Goal: Transaction & Acquisition: Subscribe to service/newsletter

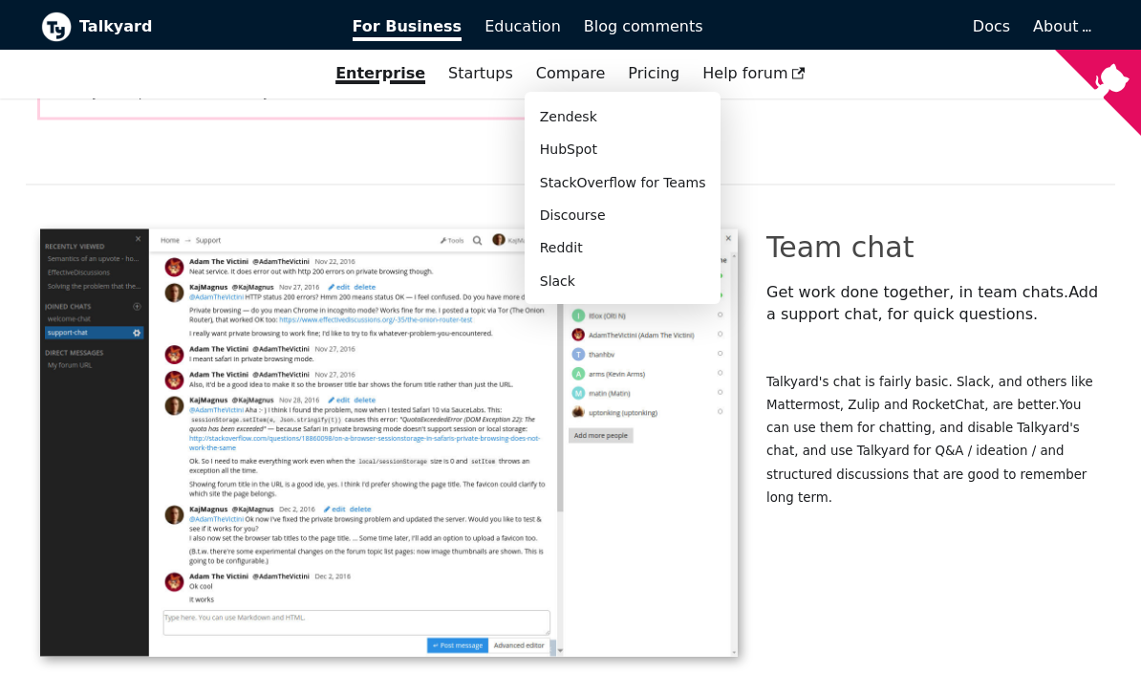
scroll to position [3603, 0]
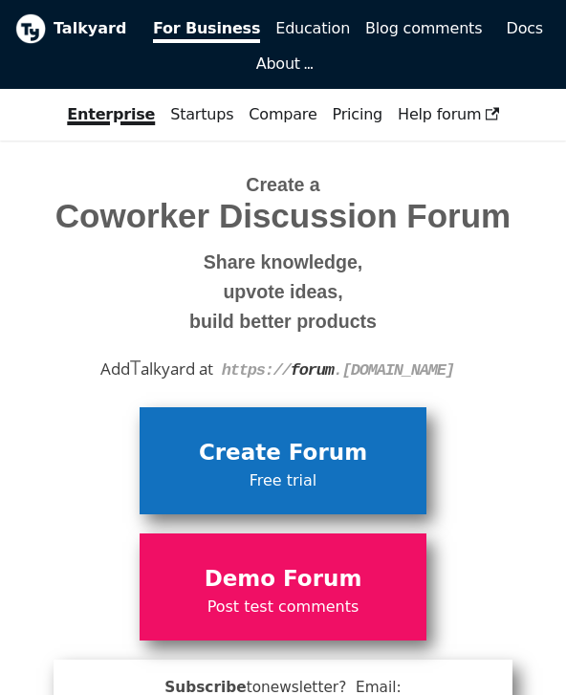
click at [304, 468] on span "Free trial" at bounding box center [283, 480] width 268 height 25
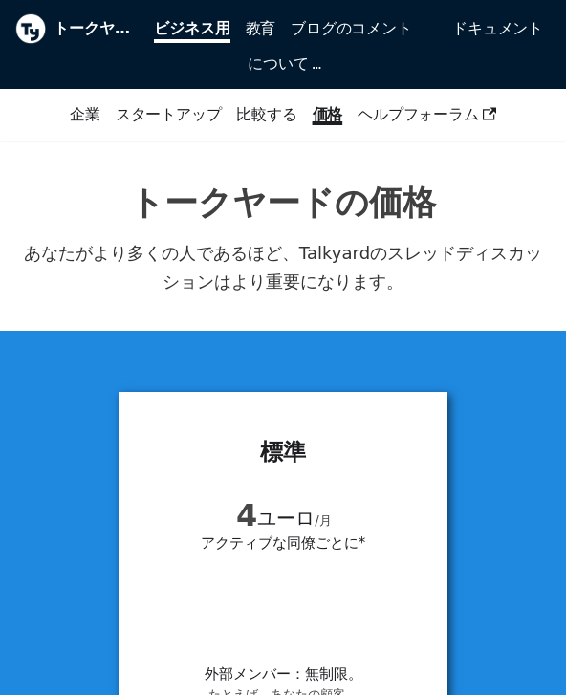
click at [90, 30] on b "トークヤード" at bounding box center [92, 28] width 77 height 25
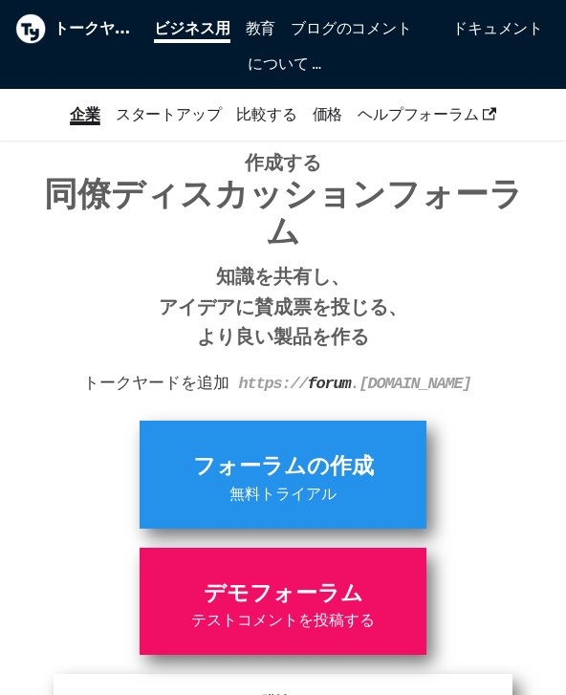
scroll to position [17, 0]
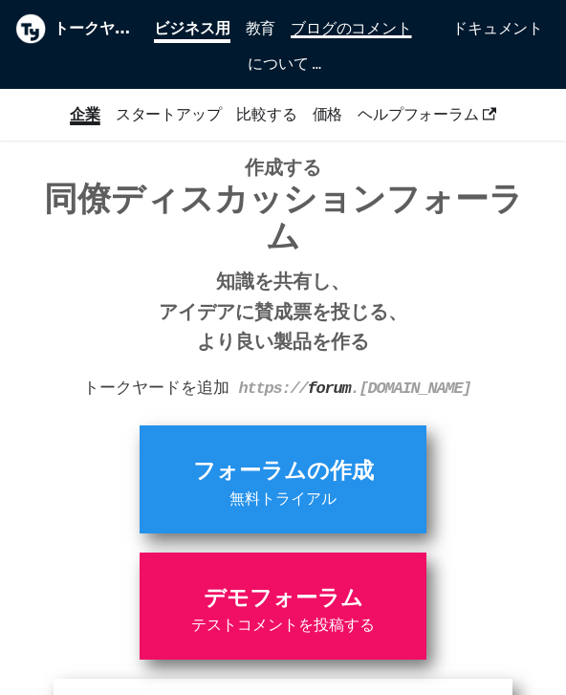
click at [381, 31] on span "ブログのコメント" at bounding box center [350, 28] width 120 height 18
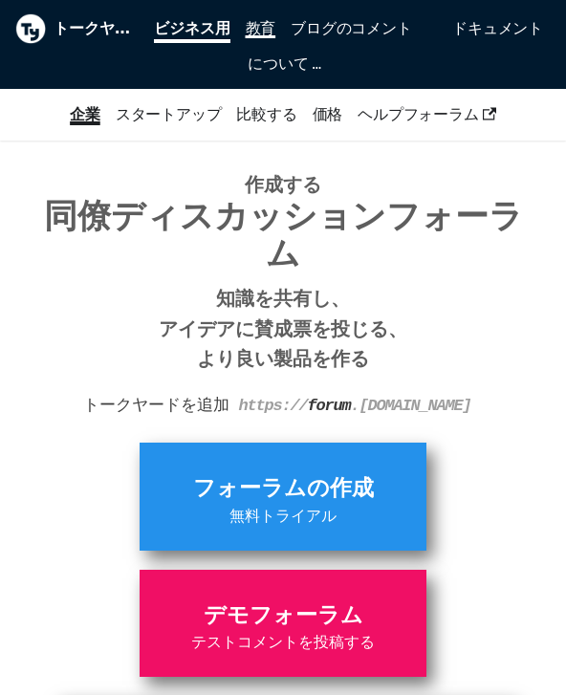
click at [268, 38] on link "教育" at bounding box center [261, 29] width 46 height 36
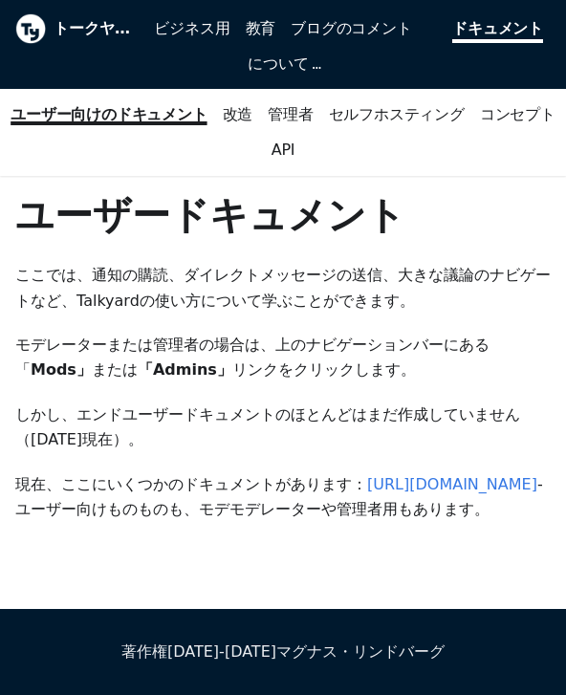
click at [67, 33] on b "トークヤード" at bounding box center [92, 28] width 77 height 25
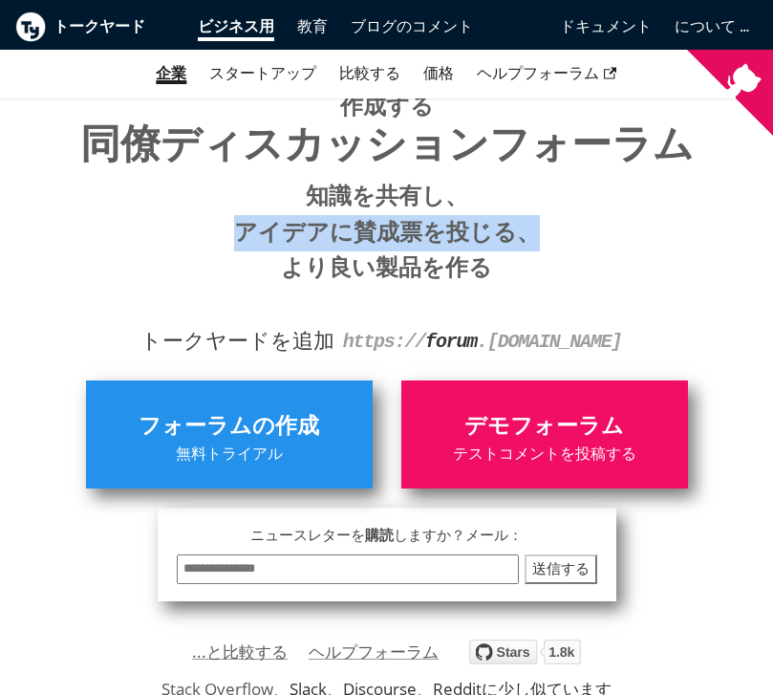
scroll to position [159, 0]
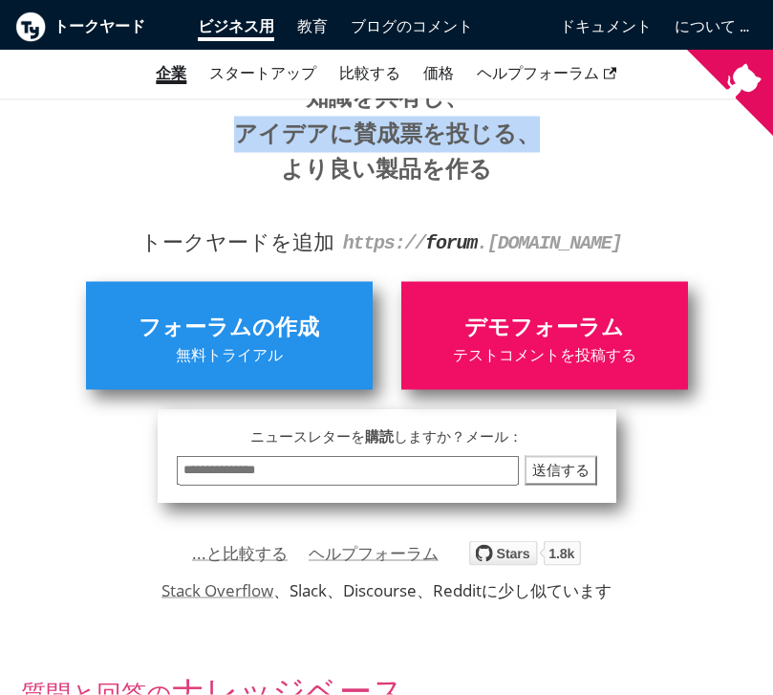
click at [565, 487] on div "**********" at bounding box center [387, 382] width 714 height 239
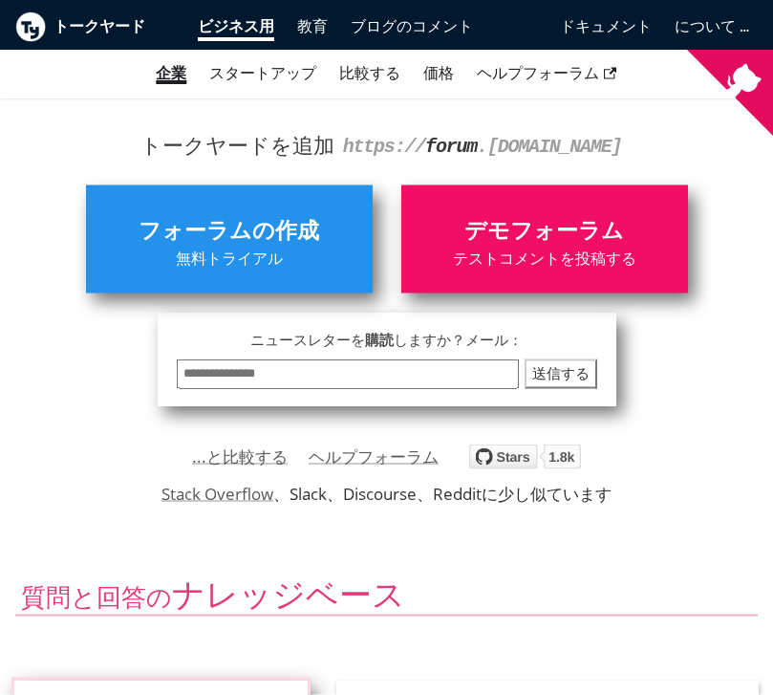
scroll to position [247, 0]
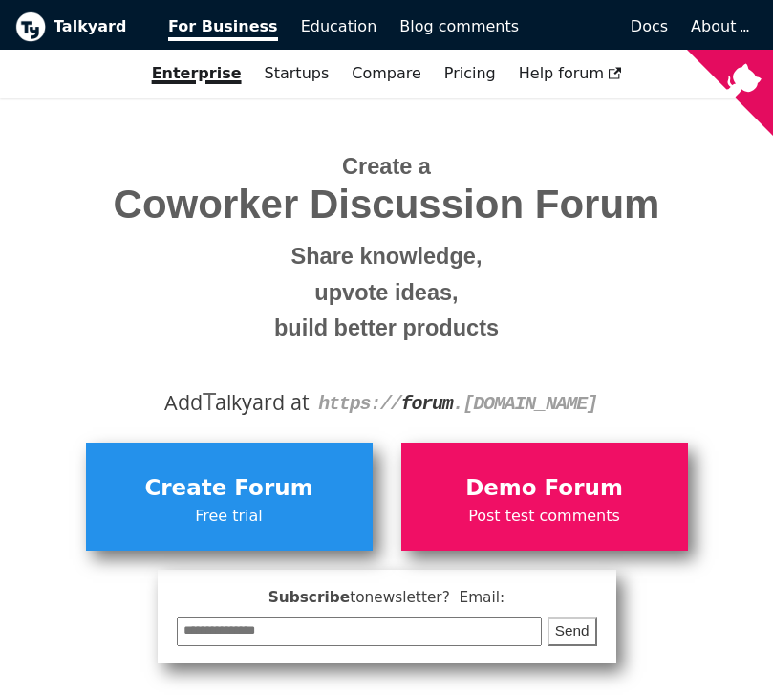
click at [73, 28] on b "Talkyard" at bounding box center [98, 26] width 88 height 25
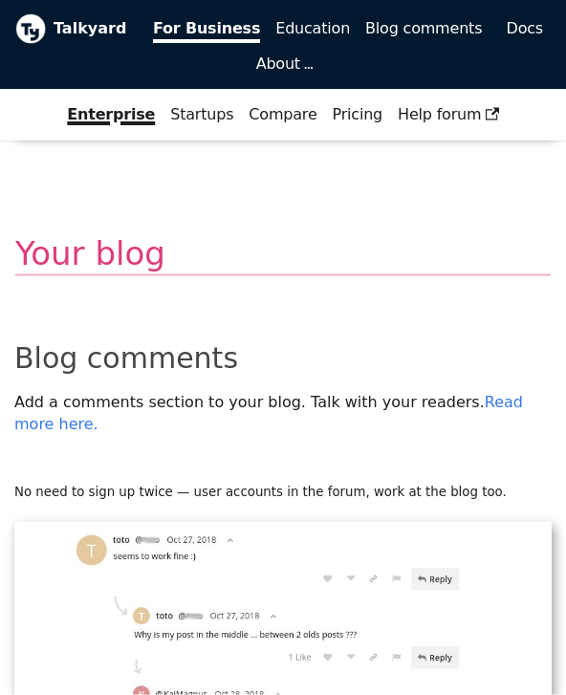
scroll to position [5363, 0]
click at [82, 27] on b "Talkyard" at bounding box center [92, 28] width 76 height 25
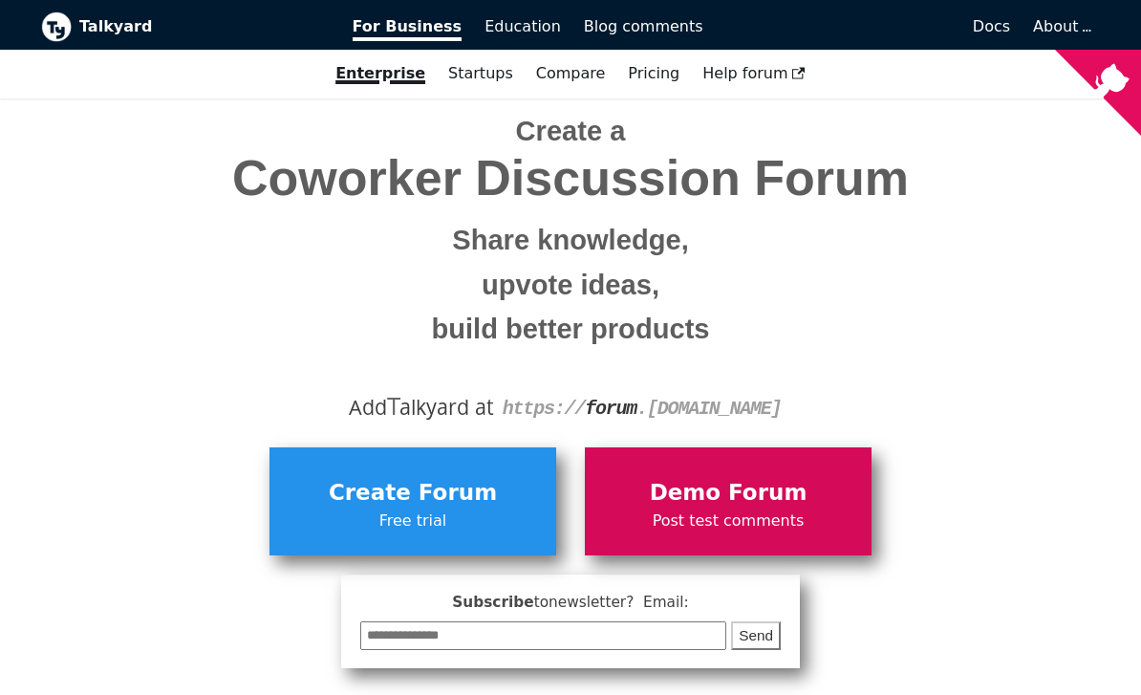
scroll to position [112, 0]
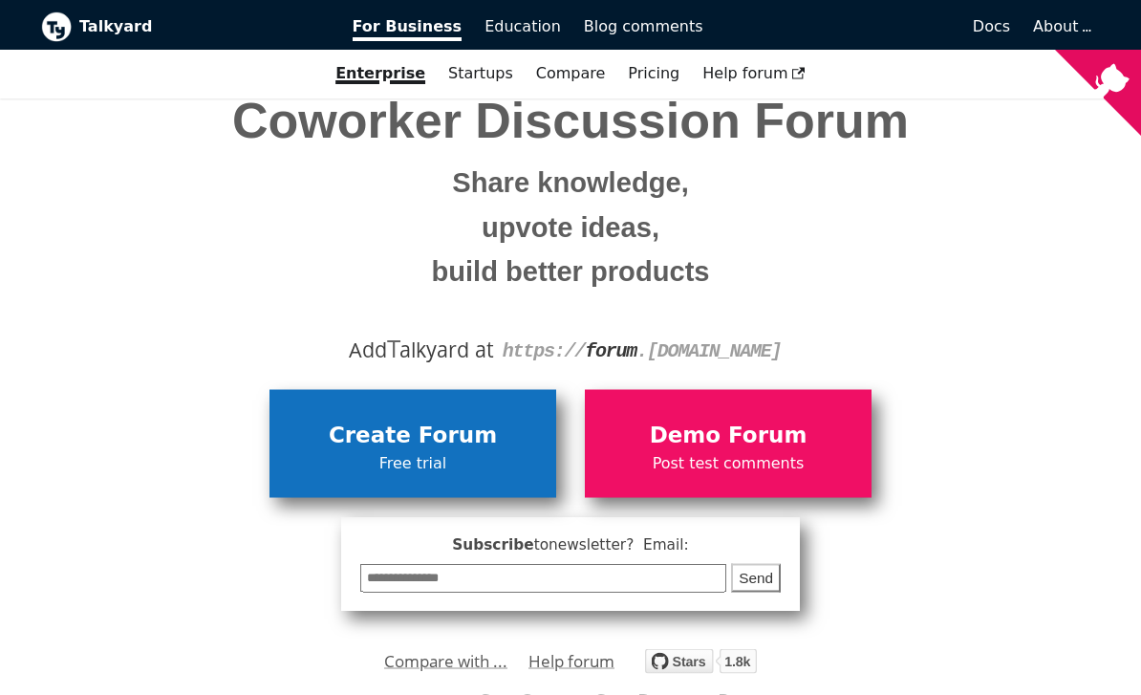
click at [420, 437] on span "Create Forum" at bounding box center [413, 436] width 268 height 36
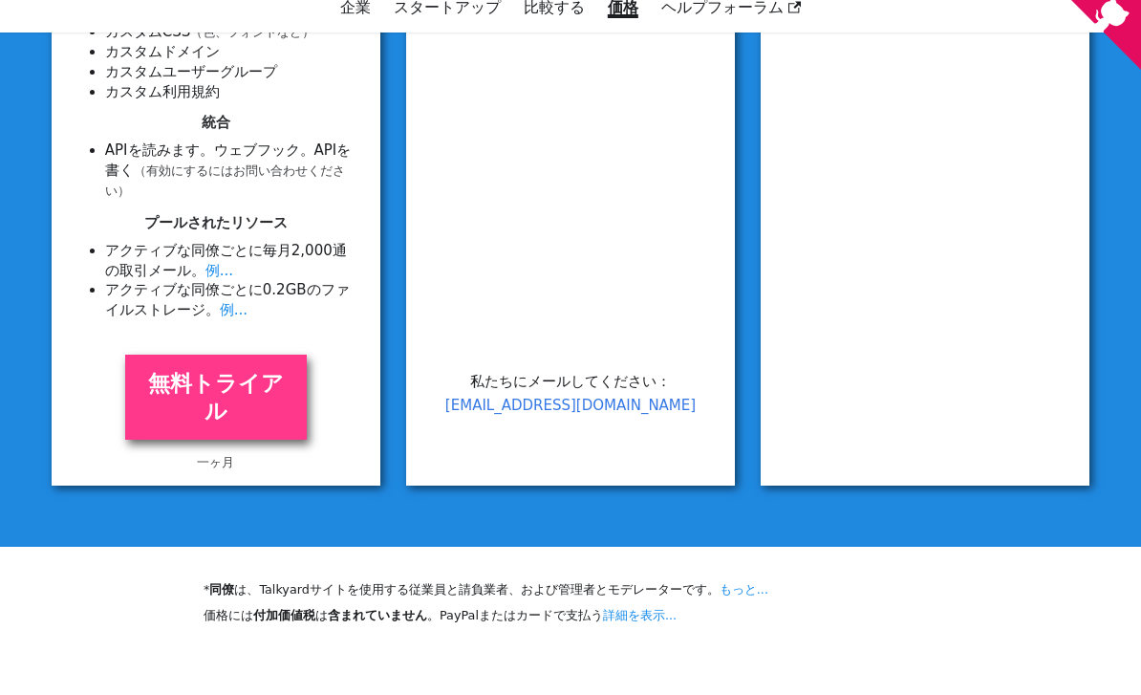
scroll to position [947, 0]
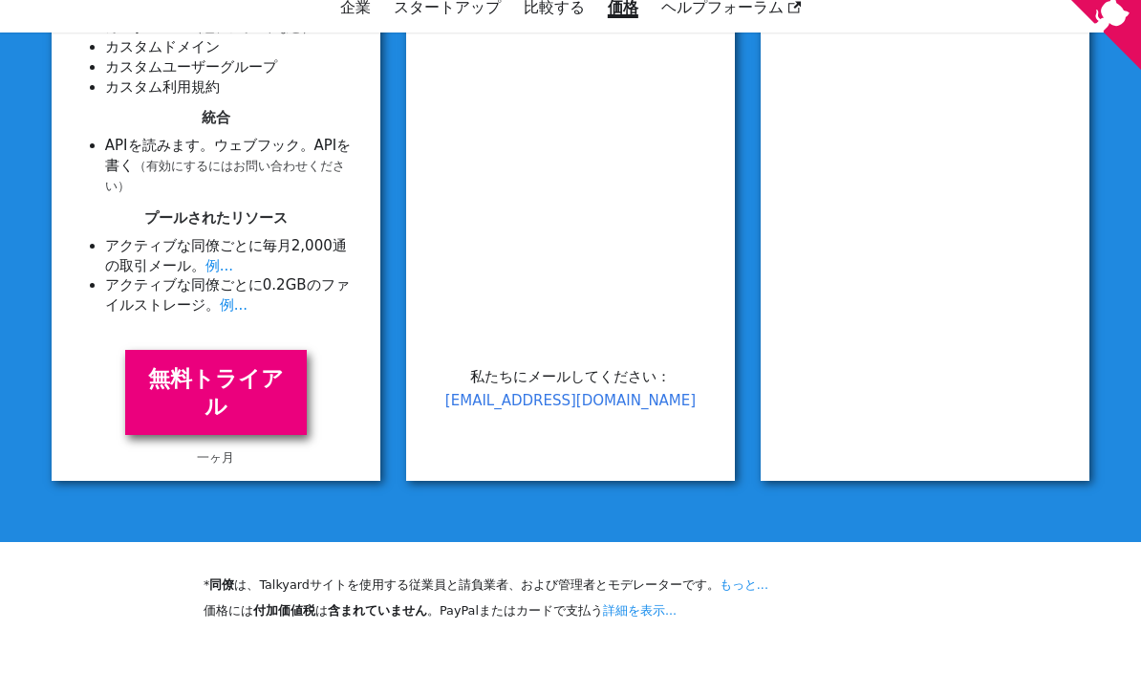
click at [246, 416] on link "無料トライアル" at bounding box center [216, 459] width 182 height 86
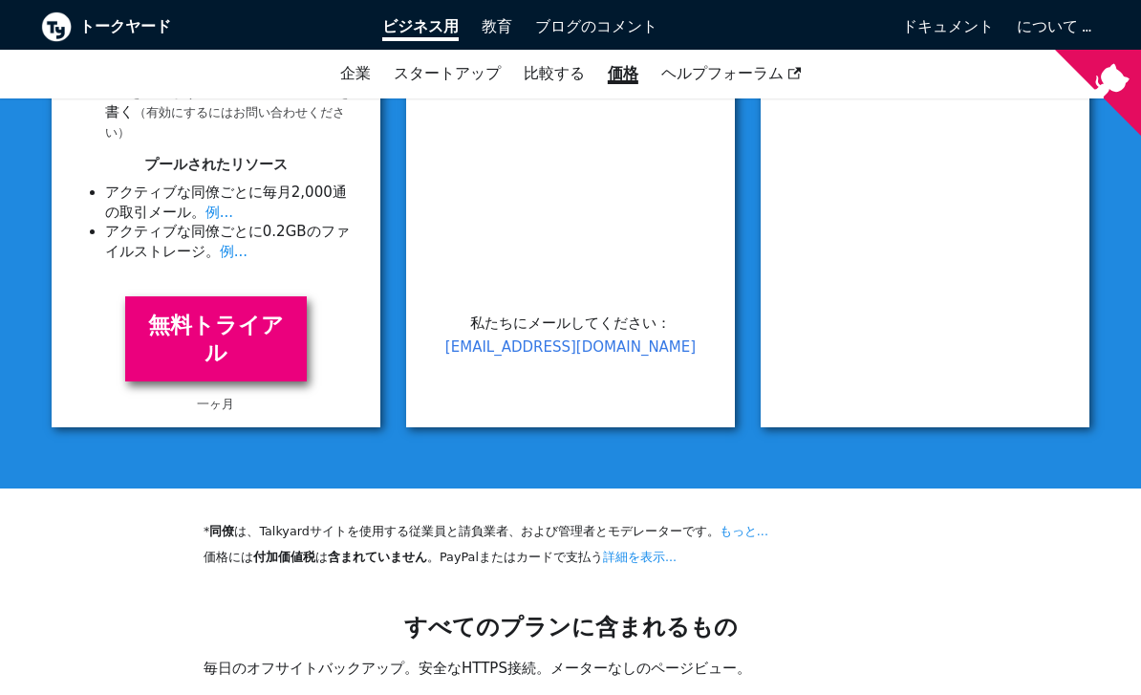
scroll to position [1074, 0]
